Goal: Task Accomplishment & Management: Use online tool/utility

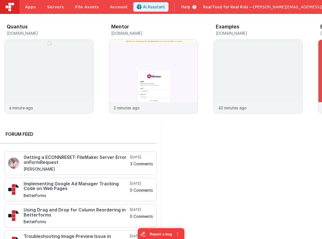
click at [190, 6] on span "Help" at bounding box center [185, 7] width 9 height 6
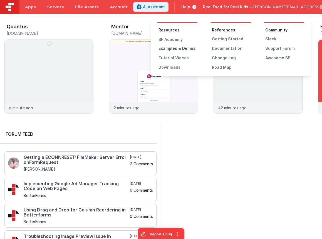
click at [178, 49] on div "Examples & Demos" at bounding box center [177, 49] width 39 height 6
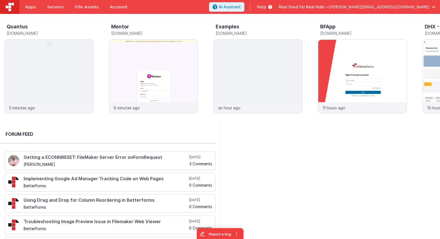
click at [322, 8] on span "Real Food for Real Kids —" at bounding box center [304, 7] width 50 height 6
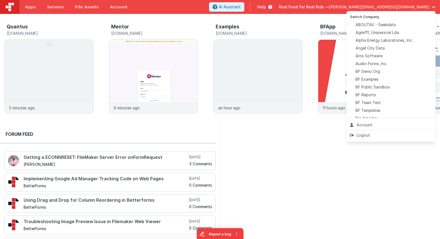
click at [32, 7] on button at bounding box center [220, 119] width 440 height 239
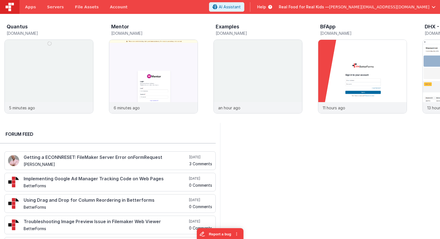
click at [32, 7] on span "Apps" at bounding box center [30, 7] width 11 height 6
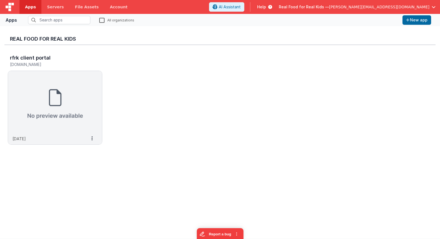
click at [103, 21] on label "All organizations" at bounding box center [116, 19] width 35 height 5
click at [0, 0] on input "All organizations" at bounding box center [0, 0] width 0 height 0
click at [76, 20] on input "text" at bounding box center [59, 20] width 62 height 8
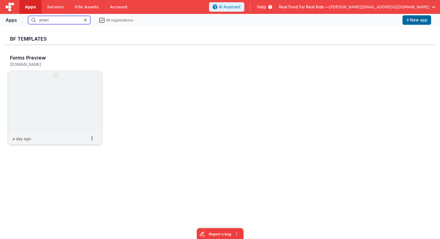
type input "previ"
click at [67, 87] on img at bounding box center [55, 102] width 94 height 62
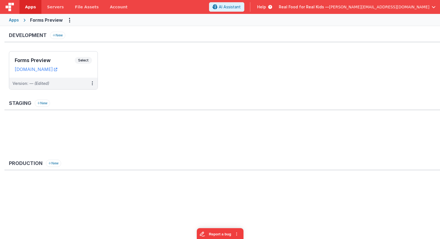
click at [58, 50] on div "Development New Forms Preview Select URLs preview.fmbetterforms.com Version: — …" at bounding box center [222, 63] width 436 height 63
click at [59, 56] on div "Forms Preview Select URLs preview.fmbetterforms.com" at bounding box center [53, 64] width 88 height 26
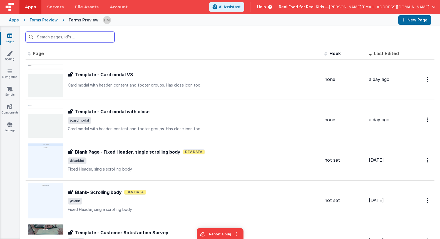
click at [89, 38] on input "text" at bounding box center [70, 37] width 89 height 11
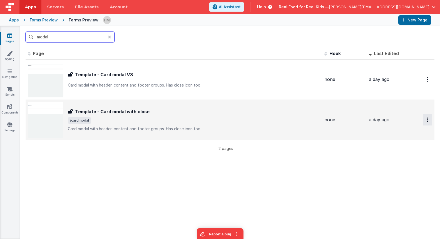
type input "modal"
click at [322, 119] on button "Options" at bounding box center [427, 119] width 9 height 11
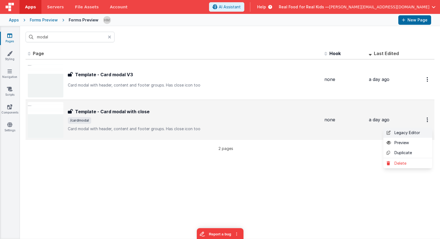
click at [322, 134] on link "Legacy Editor" at bounding box center [407, 133] width 49 height 10
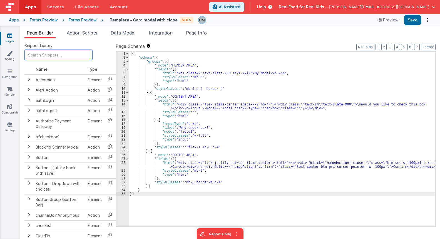
click at [52, 56] on input "text" at bounding box center [58, 55] width 68 height 10
click at [44, 51] on input "text" at bounding box center [58, 55] width 68 height 10
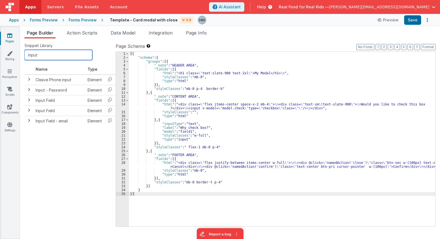
drag, startPoint x: 62, startPoint y: 56, endPoint x: 5, endPoint y: 50, distance: 57.9
click at [24, 50] on input "input" at bounding box center [58, 55] width 68 height 10
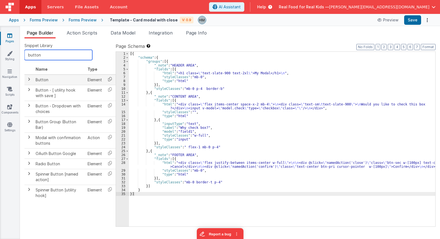
type input "button"
click at [111, 78] on icon at bounding box center [109, 79] width 11 height 9
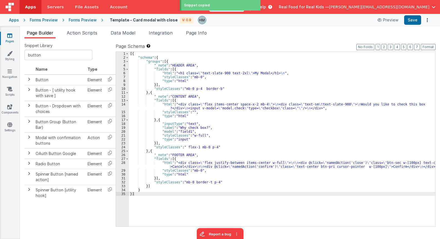
click at [172, 158] on div "[{ "schema" : { "groups" : [{ "_note" : "HEADER AREA" , "fields" : [{ "html" : …" at bounding box center [282, 143] width 306 height 182
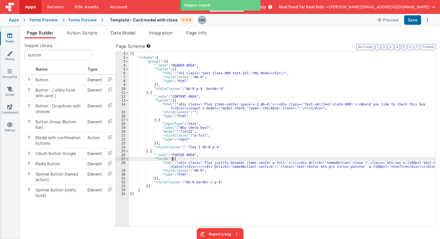
click at [172, 158] on div "[{ "schema" : { "groups" : [{ "_note" : "HEADER AREA" , "fields" : [{ "html" : …" at bounding box center [282, 143] width 306 height 182
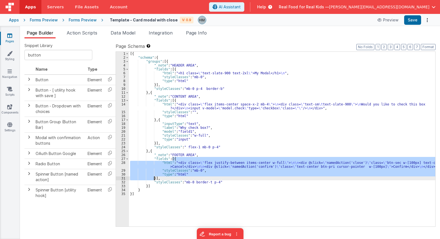
paste textarea
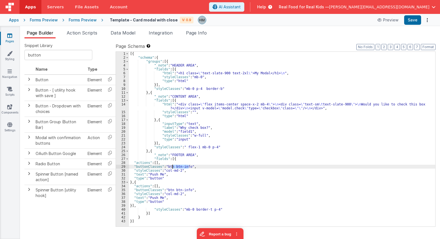
drag, startPoint x: 188, startPoint y: 166, endPoint x: 172, endPoint y: 167, distance: 16.2
click at [172, 167] on div "[{ "schema" : { "groups" : [{ "_note" : "HEADER AREA" , "fields" : [{ "html" : …" at bounding box center [282, 143] width 306 height 182
drag, startPoint x: 179, startPoint y: 170, endPoint x: 165, endPoint y: 170, distance: 14.2
click at [165, 170] on div "[{ "schema" : { "groups" : [{ "_note" : "HEADER AREA" , "fields" : [{ "html" : …" at bounding box center [282, 143] width 306 height 182
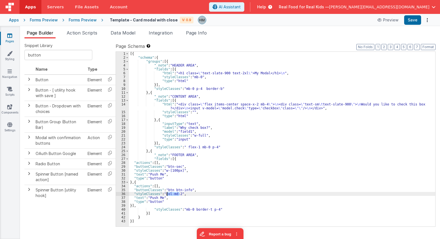
drag, startPoint x: 178, startPoint y: 193, endPoint x: 181, endPoint y: 190, distance: 4.6
click at [169, 192] on div "[{ "schema" : { "groups" : [{ "_note" : "HEADER AREA" , "fields" : [{ "html" : …" at bounding box center [282, 143] width 306 height 182
drag, startPoint x: 173, startPoint y: 191, endPoint x: 189, endPoint y: 190, distance: 15.6
click at [189, 190] on div "[{ "schema" : { "groups" : [{ "_note" : "HEADER AREA" , "fields" : [{ "html" : …" at bounding box center [282, 143] width 306 height 182
drag, startPoint x: 180, startPoint y: 194, endPoint x: 165, endPoint y: 195, distance: 15.6
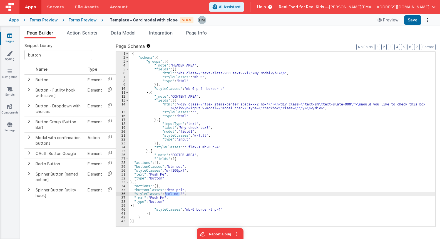
click at [165, 195] on div "[{ "schema" : { "groups" : [{ "_note" : "HEADER AREA" , "fields" : [{ "html" : …" at bounding box center [282, 143] width 306 height 182
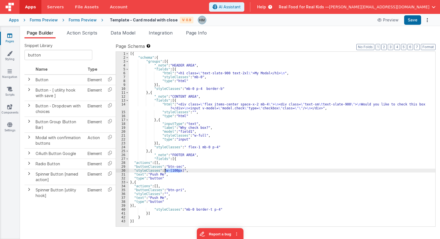
drag, startPoint x: 181, startPoint y: 171, endPoint x: 165, endPoint y: 171, distance: 16.1
click at [165, 171] on div "[{ "schema" : { "groups" : [{ "_note" : "HEADER AREA" , "fields" : [{ "html" : …" at bounding box center [282, 143] width 306 height 182
click at [179, 166] on div "[{ "schema" : { "groups" : [{ "_note" : "HEADER AREA" , "fields" : [{ "html" : …" at bounding box center [282, 143] width 306 height 182
paste textarea
click at [180, 167] on div "[{ "schema" : { "groups" : [{ "_note" : "HEADER AREA" , "fields" : [{ "html" : …" at bounding box center [282, 143] width 306 height 182
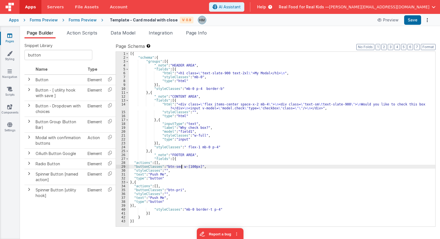
click at [214, 209] on div "[{ "schema" : { "groups" : [{ "_note" : "HEADER AREA" , "fields" : [{ "html" : …" at bounding box center [282, 143] width 306 height 182
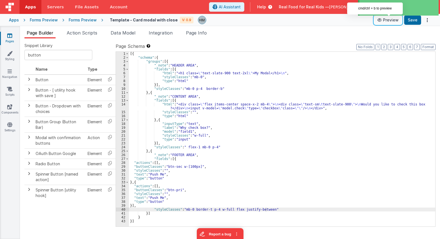
click at [322, 19] on button "Preview" at bounding box center [388, 20] width 28 height 9
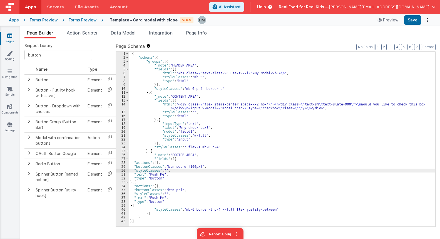
click at [165, 170] on div "[{ "schema" : { "groups" : [{ "_note" : "HEADER AREA" , "fields" : [{ "html" : …" at bounding box center [282, 143] width 306 height 182
click at [165, 193] on div "[{ "schema" : { "groups" : [{ "_note" : "HEADER AREA" , "fields" : [{ "html" : …" at bounding box center [282, 143] width 306 height 182
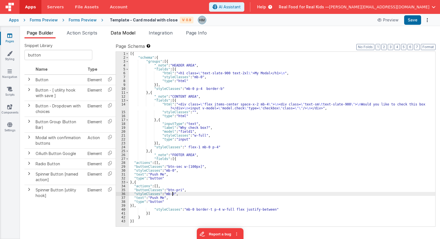
click at [131, 30] on span "Data Model" at bounding box center [123, 33] width 25 height 6
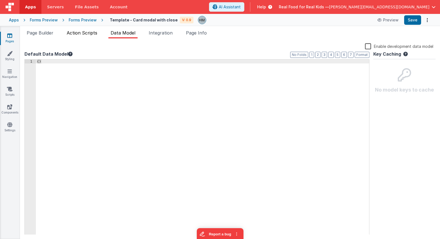
click at [86, 31] on span "Action Scripts" at bounding box center [82, 33] width 31 height 6
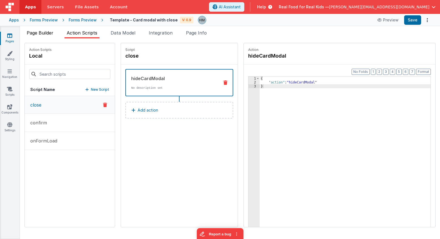
click at [33, 32] on span "Page Builder" at bounding box center [40, 33] width 27 height 6
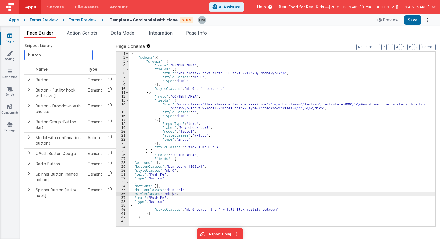
drag, startPoint x: 44, startPoint y: 55, endPoint x: -9, endPoint y: 50, distance: 52.8
click at [24, 50] on input "button" at bounding box center [58, 55] width 68 height 10
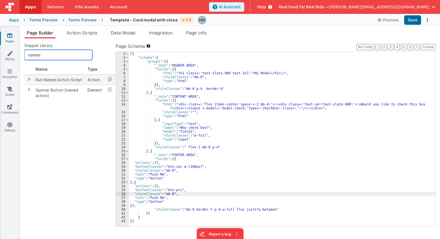
type input "named"
click at [110, 78] on icon at bounding box center [109, 79] width 11 height 9
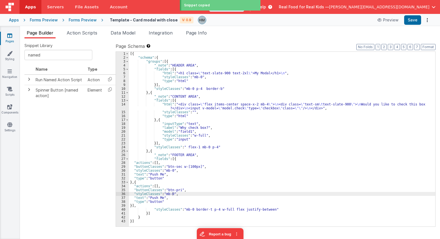
click at [156, 162] on div "[{ "schema" : { "groups" : [{ "_note" : "HEADER AREA" , "fields" : [{ "html" : …" at bounding box center [282, 143] width 306 height 182
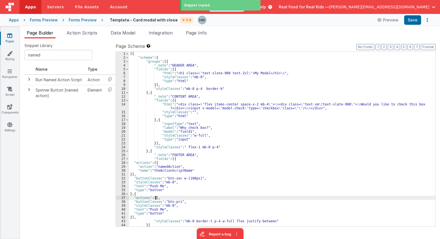
click at [155, 199] on div "[{ "schema" : { "groups" : [{ "_note" : "HEADER AREA" , "fields" : [{ "html" : …" at bounding box center [282, 143] width 306 height 182
paste textarea
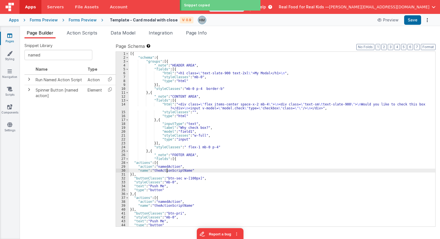
click at [167, 170] on div "[{ "schema" : { "groups" : [{ "_note" : "HEADER AREA" , "fields" : [{ "html" : …" at bounding box center [282, 143] width 306 height 182
click at [163, 206] on div "[{ "schema" : { "groups" : [{ "_note" : "HEADER AREA" , "fields" : [{ "html" : …" at bounding box center [282, 143] width 306 height 182
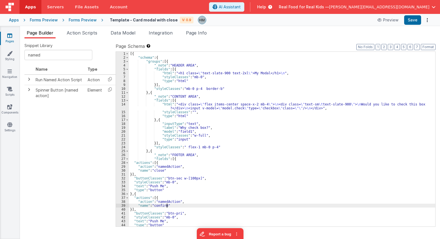
click at [322, 43] on label "Page Schema Shortcuts: Find: command-f Fold: command-option-L Unfold: command-o…" at bounding box center [276, 46] width 320 height 7
click at [322, 45] on button "Format" at bounding box center [428, 47] width 15 height 6
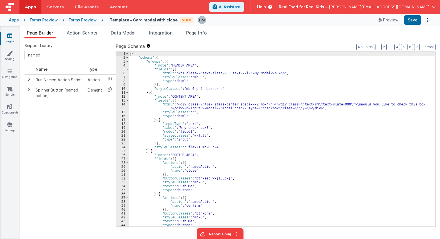
click at [307, 130] on div "[{ "schema" : { "groups" : [{ "_note" : "HEADER AREA" , "fields" : [{ "html" : …" at bounding box center [282, 143] width 306 height 182
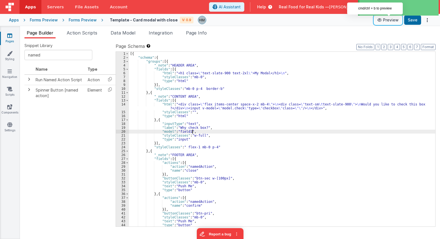
click at [322, 20] on button "Preview" at bounding box center [388, 20] width 28 height 9
click at [13, 34] on link "Pages" at bounding box center [10, 38] width 20 height 11
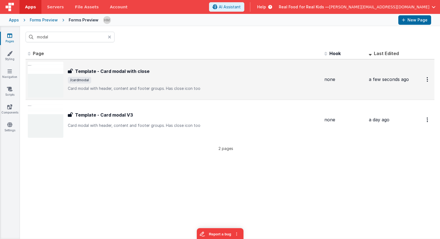
click at [200, 70] on div "Template - Card modal with close" at bounding box center [194, 71] width 252 height 7
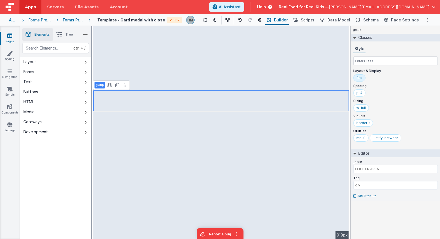
select select "confirm"
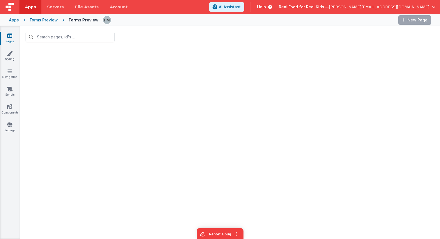
type input "modal"
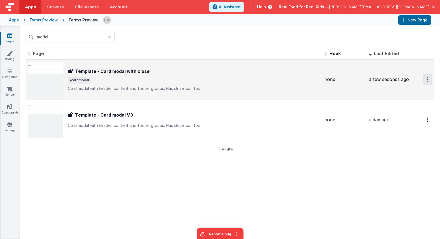
click at [322, 79] on button "Options" at bounding box center [427, 79] width 9 height 11
click at [322, 91] on link "Legacy Editor" at bounding box center [407, 92] width 49 height 10
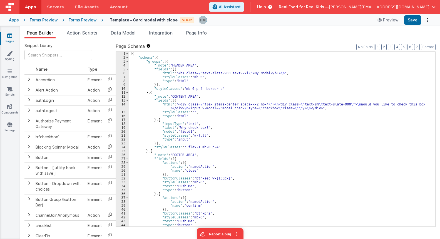
scroll to position [20, 0]
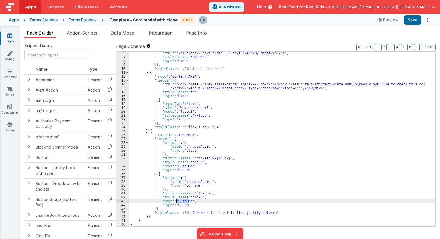
drag, startPoint x: 188, startPoint y: 200, endPoint x: 177, endPoint y: 200, distance: 12.0
click at [177, 200] on div ""html" : "<h1 class= \" text-slate-900 text-2xl \" >My Modal</h1> \n " , "style…" at bounding box center [282, 142] width 306 height 182
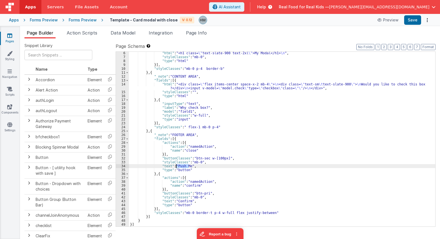
drag, startPoint x: 188, startPoint y: 167, endPoint x: 176, endPoint y: 168, distance: 12.6
click at [176, 168] on div ""html" : "<h1 class= \" text-slate-900 text-2xl \" >My Modal</h1> \n " , "style…" at bounding box center [282, 142] width 306 height 182
click at [268, 152] on div ""html" : "<h1 class= \" text-slate-900 text-2xl \" >My Modal</h1> \n " , "style…" at bounding box center [282, 142] width 306 height 182
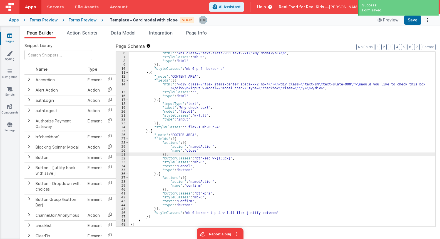
click at [10, 41] on link "Pages" at bounding box center [10, 38] width 20 height 11
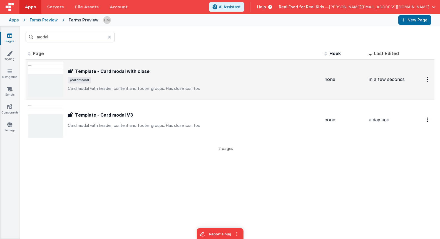
click at [189, 73] on div "Template - Card modal with close" at bounding box center [194, 71] width 252 height 7
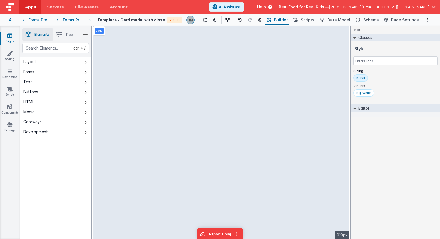
click at [11, 38] on icon at bounding box center [9, 36] width 5 height 6
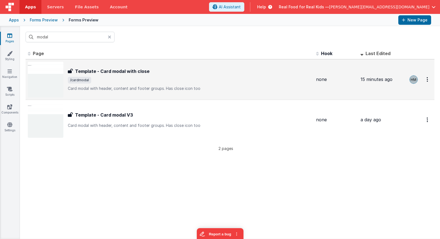
click at [162, 73] on div "Template - Card modal with close" at bounding box center [190, 71] width 244 height 7
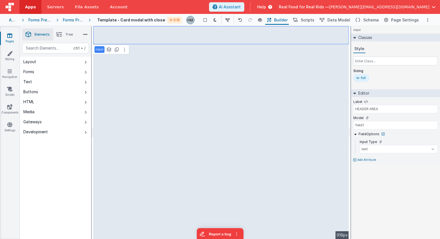
type input "Why check box?"
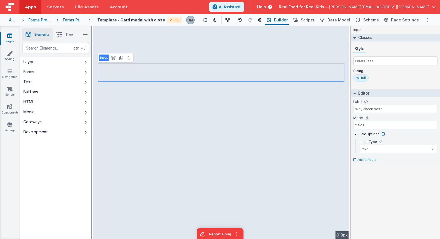
select select "confirm"
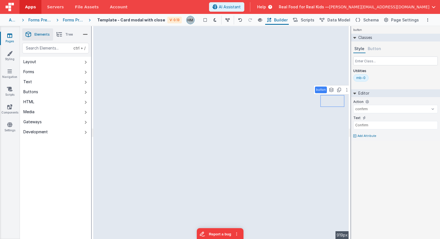
click at [73, 39] on li "Tree" at bounding box center [64, 34] width 23 height 12
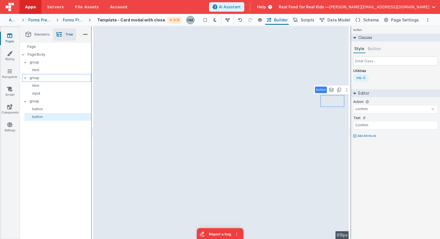
click at [58, 78] on p "group" at bounding box center [59, 78] width 61 height 6
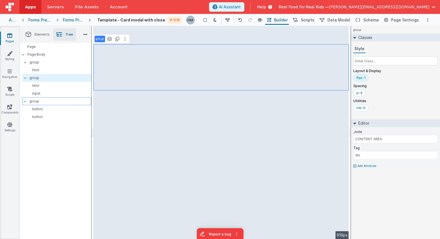
click at [56, 103] on p "group" at bounding box center [59, 101] width 61 height 6
type input "FOOTER AREA"
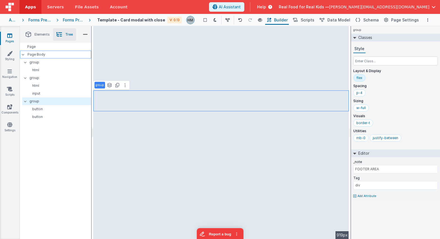
click at [58, 56] on p "Page Body" at bounding box center [60, 54] width 64 height 4
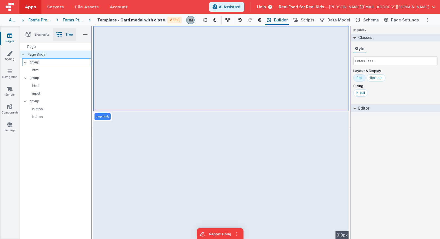
click at [64, 62] on p "group" at bounding box center [59, 62] width 61 height 6
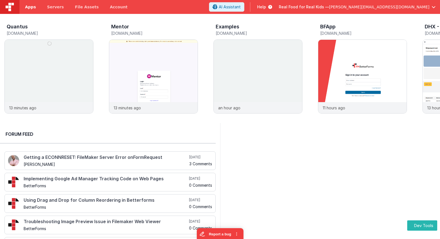
click at [29, 6] on span "Apps" at bounding box center [30, 7] width 11 height 6
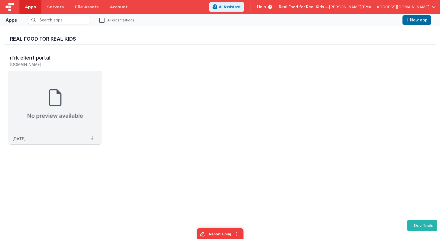
click at [322, 11] on div "Real Food for Real Kids — hassan@delfsengineering.ca" at bounding box center [357, 6] width 157 height 9
drag, startPoint x: 356, startPoint y: 11, endPoint x: 359, endPoint y: 8, distance: 4.7
click at [322, 11] on div "Real Food for Real Kids — hassan@delfsengineering.ca" at bounding box center [357, 6] width 157 height 9
click at [322, 8] on span "Real Food for Real Kids —" at bounding box center [304, 7] width 50 height 6
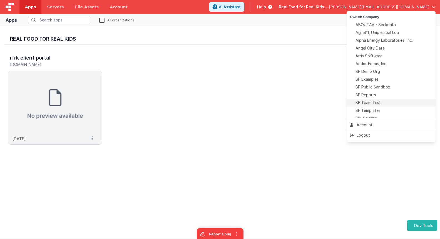
click at [322, 103] on span "BF Team Test" at bounding box center [368, 103] width 25 height 6
